Goal: Information Seeking & Learning: Find specific fact

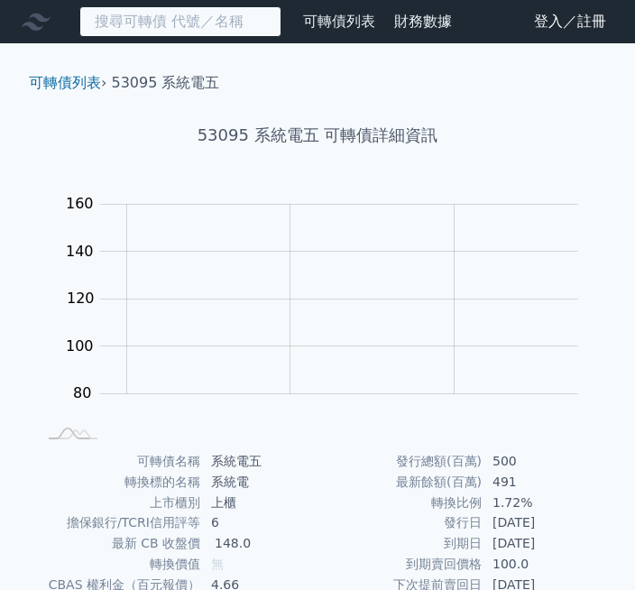
click at [162, 17] on input at bounding box center [180, 21] width 202 height 31
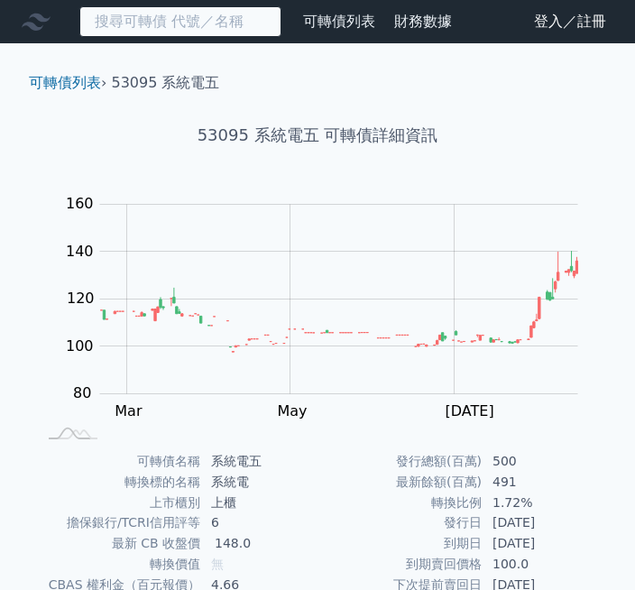
click at [143, 20] on input at bounding box center [180, 21] width 202 height 31
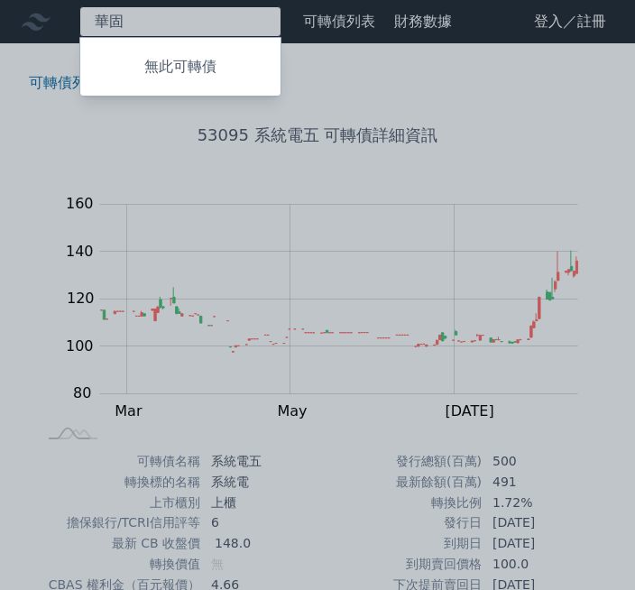
type input "華"
type input "25483"
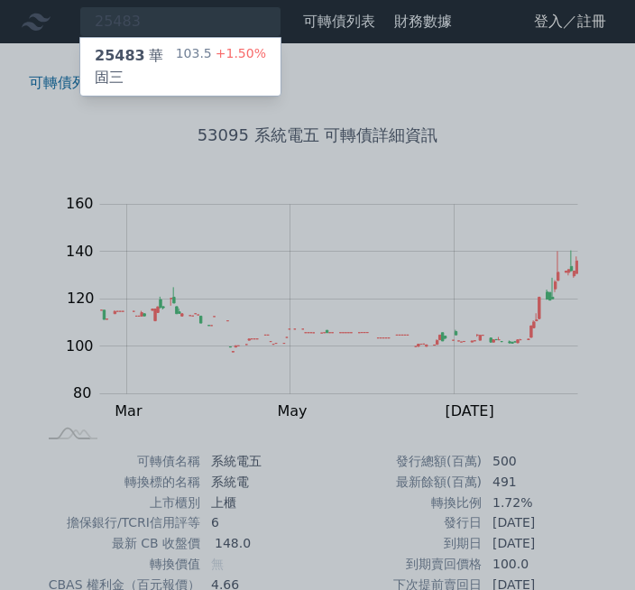
click at [153, 61] on div "25483 華固三" at bounding box center [135, 66] width 81 height 43
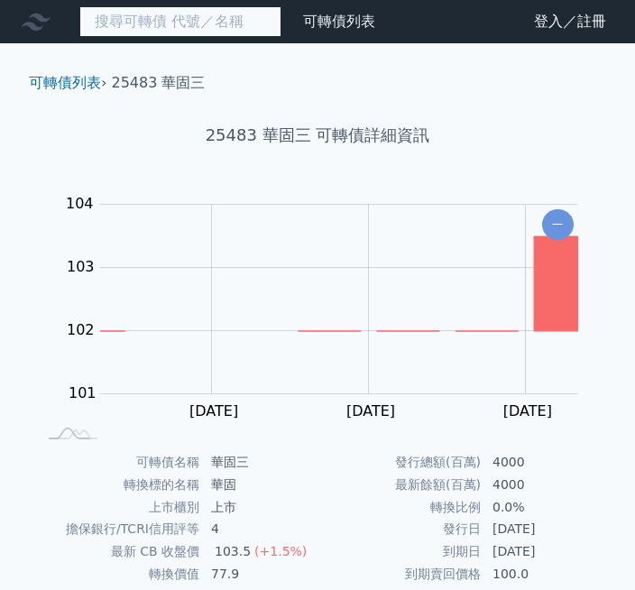
click at [195, 28] on input at bounding box center [180, 21] width 202 height 31
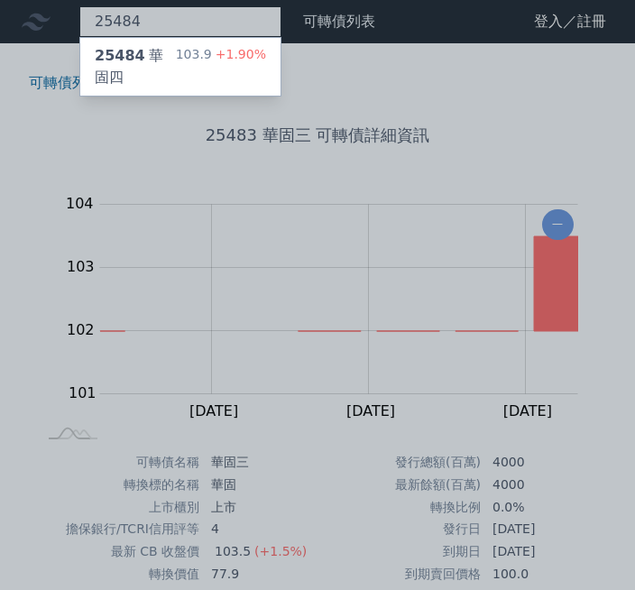
type input "25484"
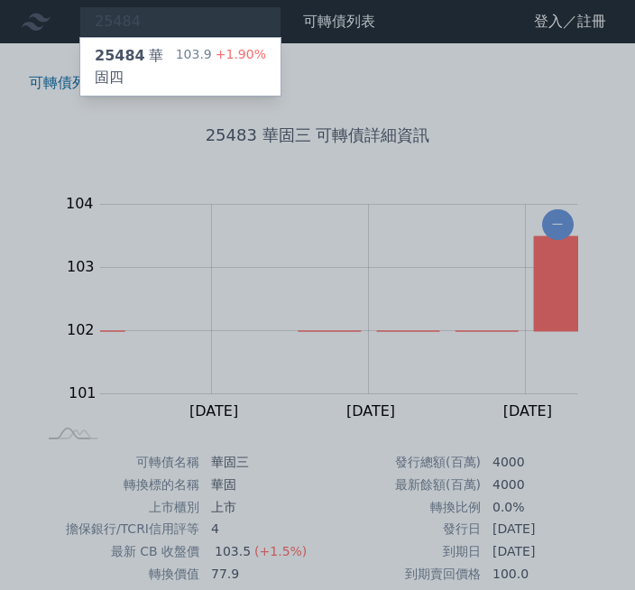
click at [147, 60] on div "25484 華固四" at bounding box center [135, 66] width 81 height 43
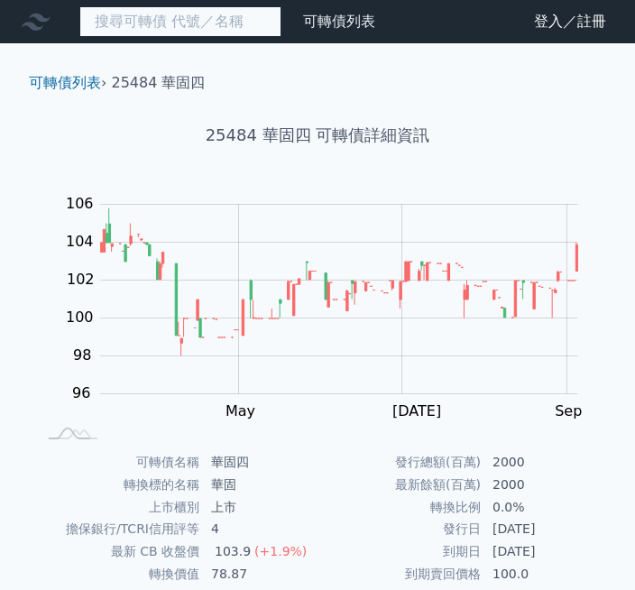
click at [164, 16] on input at bounding box center [180, 21] width 202 height 31
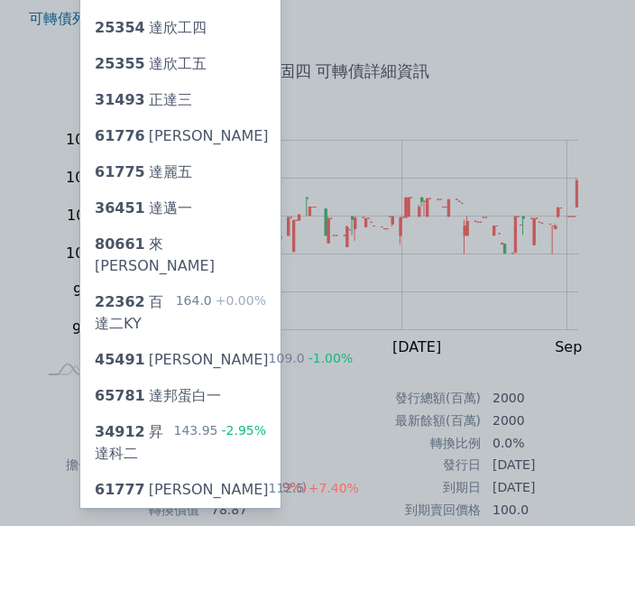
type input "達麗"
click at [144, 226] on div "61775 達麗五" at bounding box center [143, 237] width 97 height 22
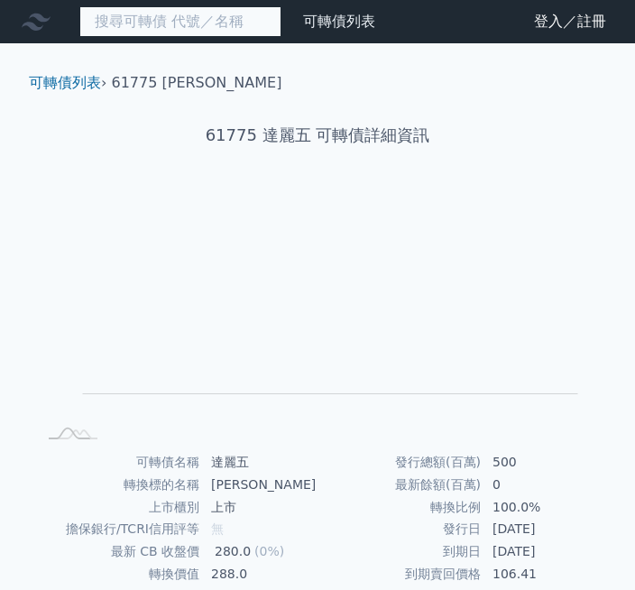
click at [187, 21] on input at bounding box center [180, 21] width 202 height 31
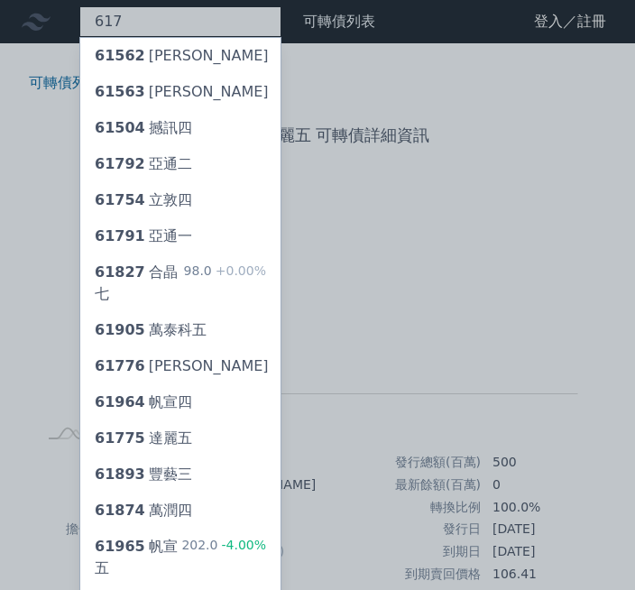
type input "6177"
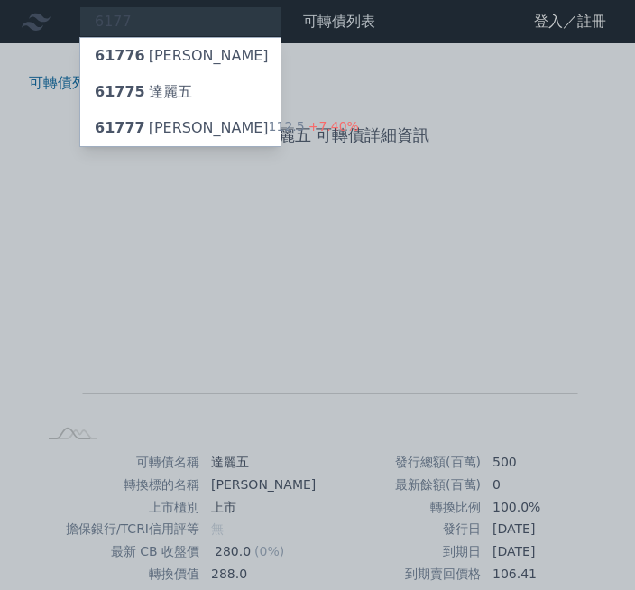
click at [157, 134] on div "61777 達麗七" at bounding box center [182, 128] width 174 height 22
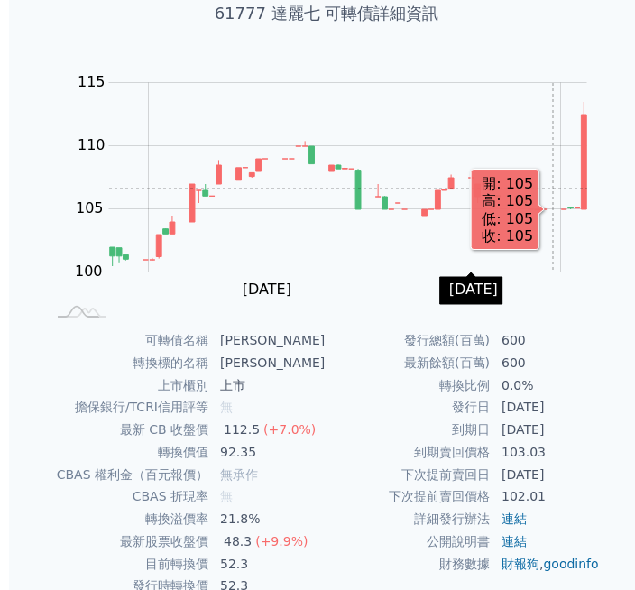
scroll to position [160, 0]
